Goal: Task Accomplishment & Management: Use online tool/utility

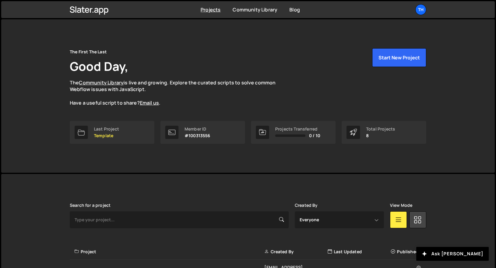
scroll to position [148, 0]
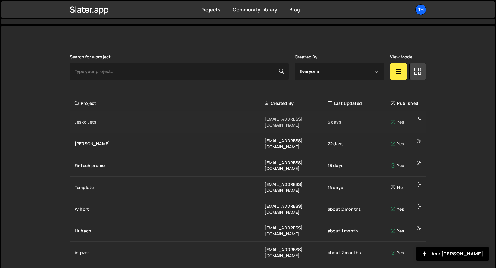
click at [105, 120] on div "Jesko Jets" at bounding box center [170, 122] width 190 height 6
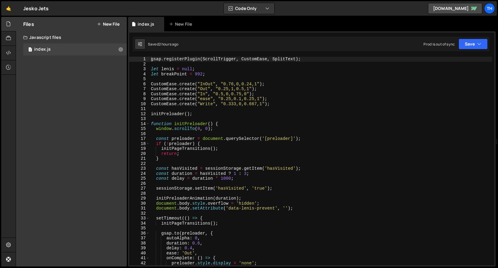
scroll to position [1268, 0]
click at [149, 126] on div "15" at bounding box center [139, 128] width 21 height 5
click at [148, 125] on span at bounding box center [147, 124] width 3 height 5
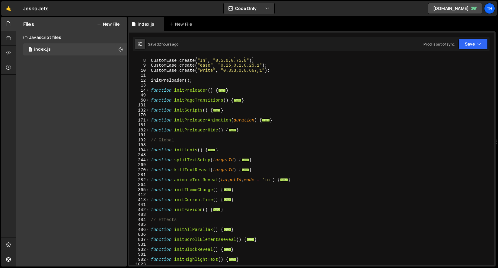
scroll to position [33, 0]
click at [148, 231] on span at bounding box center [147, 230] width 3 height 5
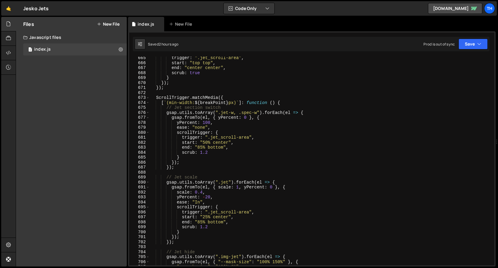
scroll to position [1103, 0]
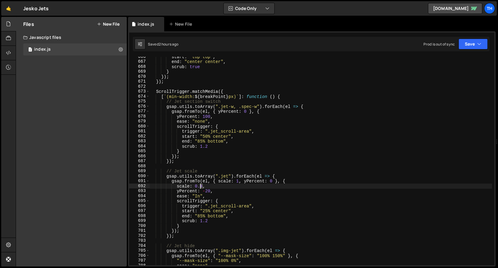
click at [201, 186] on div "start : "top top" , end : "center center" , scrub : true } }) ; }) ; ScrollTrig…" at bounding box center [321, 163] width 342 height 219
type textarea "scale: 0.5,"
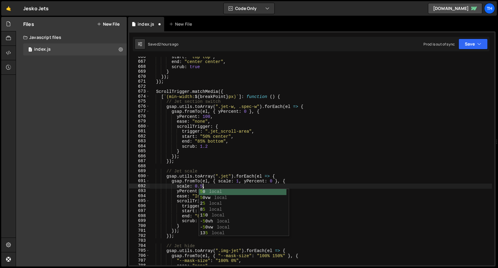
scroll to position [0, 3]
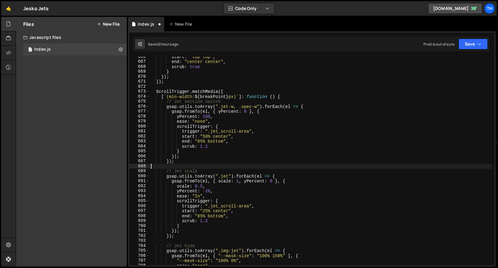
click at [220, 167] on div "start : "top top" , end : "center center" , scrub : true } }) ; }) ; ScrollTrig…" at bounding box center [321, 163] width 342 height 219
click at [466, 44] on button "Save" at bounding box center [472, 44] width 29 height 11
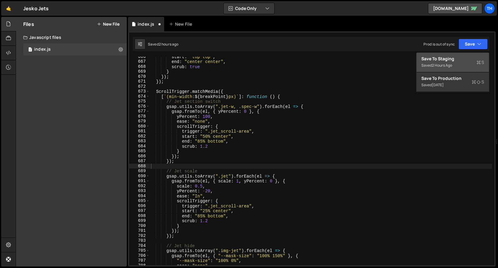
click at [456, 58] on div "Save to Staging S" at bounding box center [452, 59] width 63 height 6
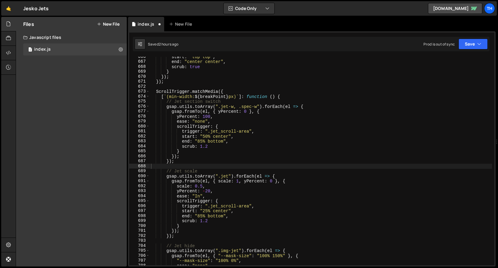
scroll to position [3173, 0]
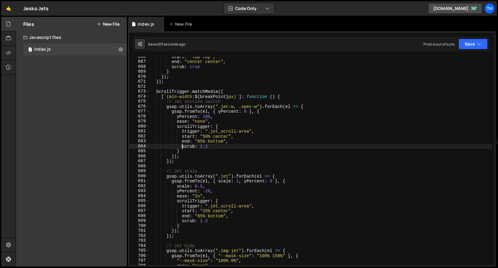
click at [183, 145] on div "start : "top top" , end : "center center" , scrub : true } }) ; }) ; ScrollTrig…" at bounding box center [321, 163] width 342 height 219
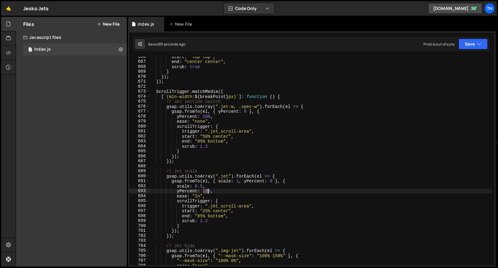
click at [207, 192] on div "start : "top top" , end : "center center" , scrub : true } }) ; }) ; ScrollTrig…" at bounding box center [321, 163] width 342 height 219
click at [203, 193] on div "start : "top top" , end : "center center" , scrub : true } }) ; }) ; ScrollTrig…" at bounding box center [321, 161] width 342 height 209
click at [208, 191] on div "start : "top top" , end : "center center" , scrub : true } }) ; }) ; ScrollTrig…" at bounding box center [321, 163] width 342 height 219
drag, startPoint x: 210, startPoint y: 180, endPoint x: 210, endPoint y: 188, distance: 7.9
click at [210, 180] on div "start : "top top" , end : "center center" , scrub : true } }) ; }) ; ScrollTrig…" at bounding box center [321, 163] width 342 height 219
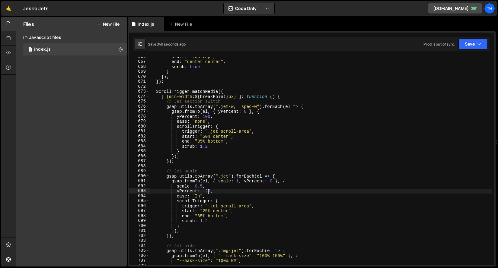
click at [208, 191] on div "start : "top top" , end : "center center" , scrub : true } }) ; }) ; ScrollTrig…" at bounding box center [321, 163] width 342 height 219
click at [204, 186] on div "start : "top top" , end : "center center" , scrub : true } }) ; }) ; ScrollTrig…" at bounding box center [321, 163] width 342 height 219
drag, startPoint x: 207, startPoint y: 191, endPoint x: 210, endPoint y: 191, distance: 3.7
click at [210, 191] on div "start : "top top" , end : "center center" , scrub : true } }) ; }) ; ScrollTrig…" at bounding box center [321, 163] width 342 height 219
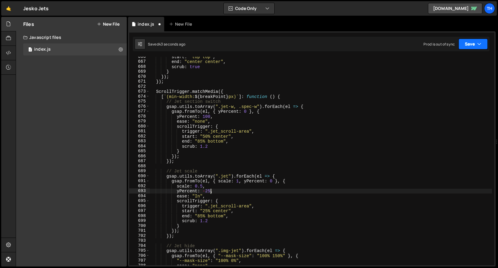
click at [469, 43] on button "Save" at bounding box center [472, 44] width 29 height 11
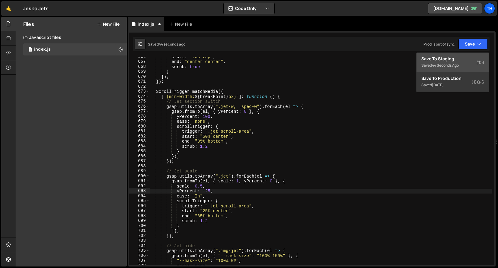
click at [461, 61] on div "Save to Staging S" at bounding box center [452, 59] width 63 height 6
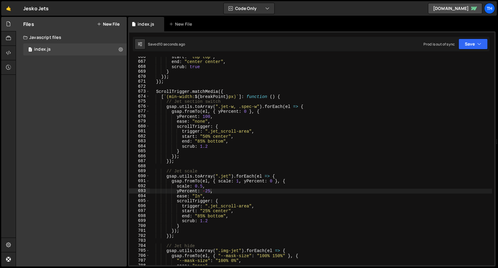
click at [209, 190] on div "start : "top top" , end : "center center" , scrub : true } }) ; }) ; ScrollTrig…" at bounding box center [321, 163] width 342 height 219
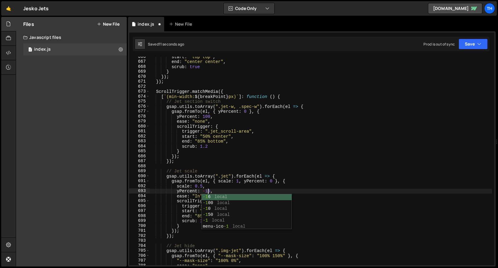
click at [333, 177] on div "start : "top top" , end : "center center" , scrub : true } }) ; }) ; ScrollTrig…" at bounding box center [321, 163] width 342 height 219
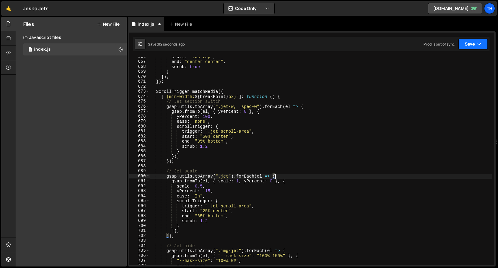
type textarea "gsap.utils.toArray(".jet").forEach(el => {"
click at [465, 48] on button "Save" at bounding box center [472, 44] width 29 height 11
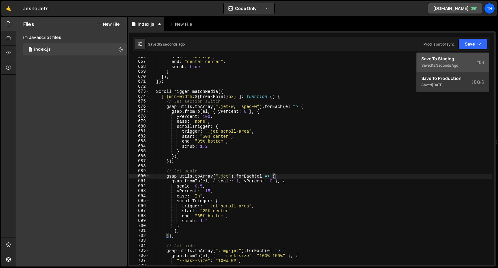
click at [461, 57] on div "Save to Staging S" at bounding box center [452, 59] width 63 height 6
